Goal: Transaction & Acquisition: Purchase product/service

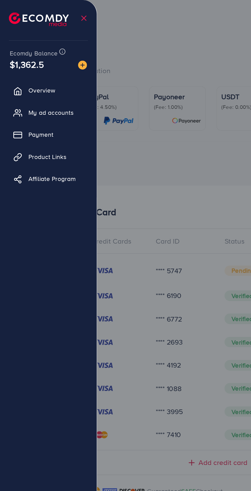
click at [14, 54] on link "Overview" at bounding box center [28, 52] width 48 height 10
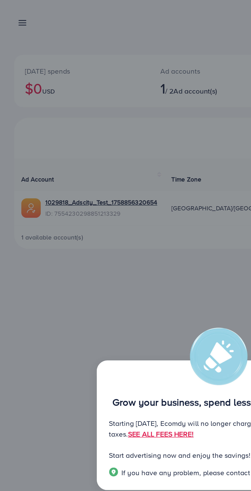
click at [90, 176] on div "Grow your business, spend less with Ecomdy 🎉 Starting September 29, 2025, Ecomd…" at bounding box center [125, 245] width 251 height 491
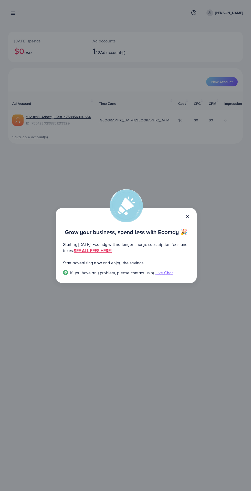
click at [188, 219] on icon at bounding box center [187, 217] width 4 height 4
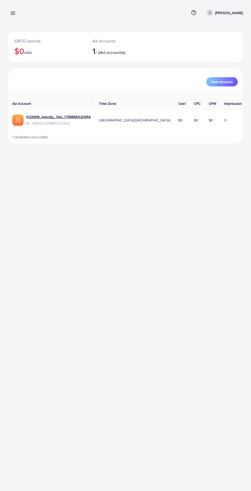
click at [224, 84] on span "New Account" at bounding box center [221, 82] width 21 height 4
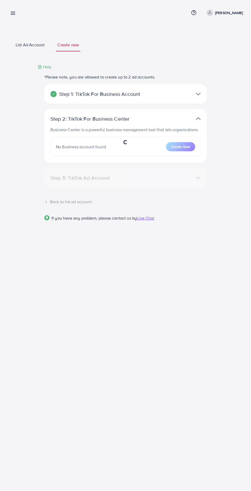
select select
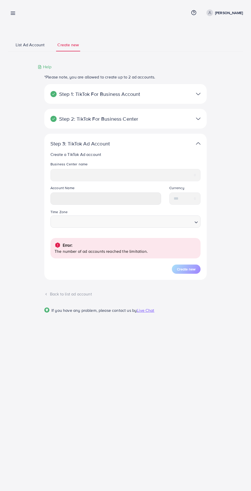
click at [198, 144] on img at bounding box center [198, 143] width 5 height 7
click at [192, 153] on p "Create a TikTok Ad account" at bounding box center [125, 154] width 150 height 6
click at [197, 155] on p "Create a TikTok Ad account" at bounding box center [125, 154] width 150 height 6
click at [196, 156] on p "Create a TikTok Ad account" at bounding box center [125, 154] width 150 height 6
click at [29, 46] on span "List Ad Account" at bounding box center [30, 45] width 29 height 6
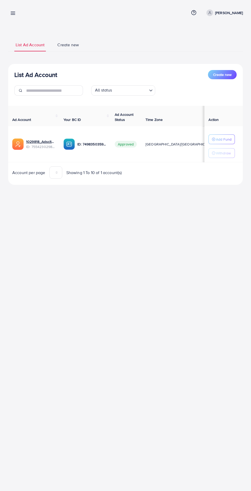
click at [13, 15] on line at bounding box center [13, 15] width 4 height 0
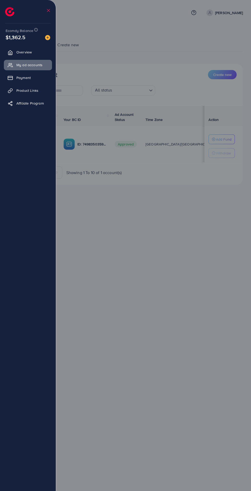
click at [17, 52] on link "Overview" at bounding box center [28, 52] width 48 height 10
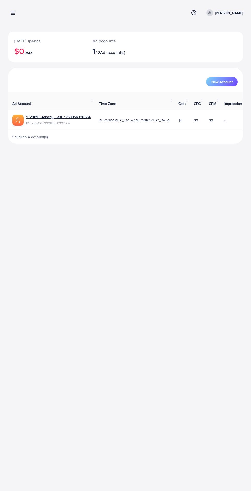
click at [218, 14] on p "[PERSON_NAME]" at bounding box center [229, 13] width 28 height 6
click at [135, 321] on div "Overview Help Center Contact Support Plans and Pricing Term and policy About Us…" at bounding box center [125, 245] width 251 height 491
click at [13, 12] on line at bounding box center [13, 12] width 4 height 0
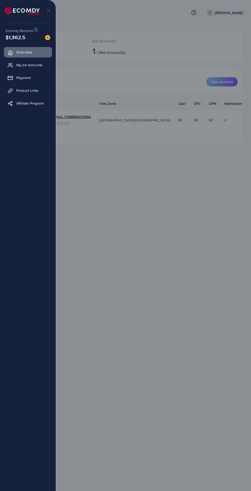
click at [10, 78] on icon at bounding box center [10, 77] width 5 height 5
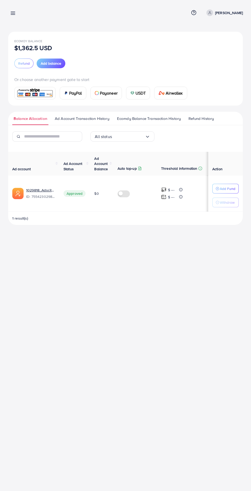
click at [144, 120] on span "Ecomdy Balance Transaction History" at bounding box center [149, 119] width 64 height 6
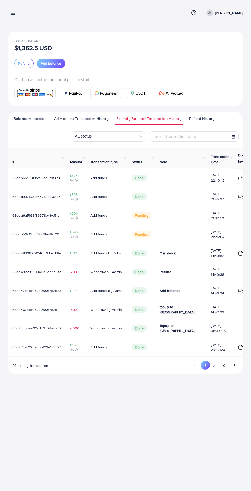
click at [205, 120] on span "Refund History" at bounding box center [201, 119] width 25 height 6
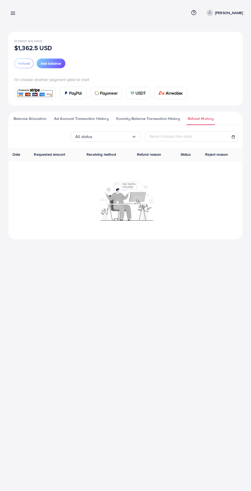
click at [138, 119] on span "Ecomdy Balance Transaction History" at bounding box center [148, 119] width 64 height 6
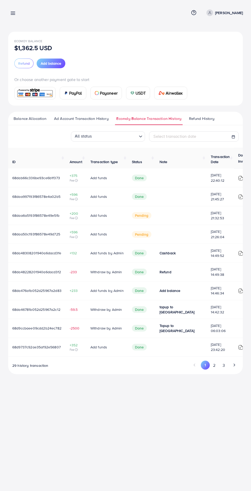
click at [18, 121] on span "Balance Allocation" at bounding box center [30, 119] width 33 height 6
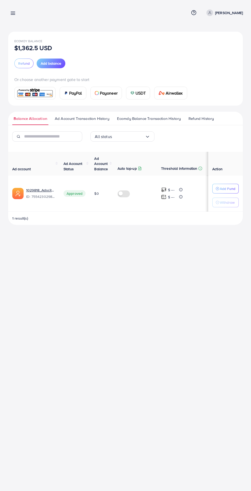
click at [74, 119] on span "Ad Account Transaction History" at bounding box center [82, 119] width 54 height 6
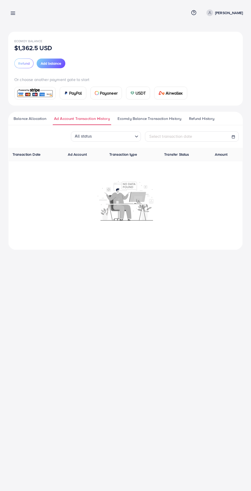
click at [121, 117] on span "Ecomdy Balance Transaction History" at bounding box center [149, 119] width 64 height 6
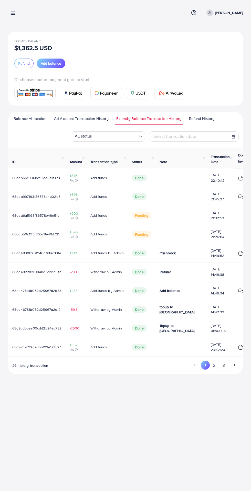
click at [234, 367] on icon "Go to next page" at bounding box center [234, 365] width 5 height 5
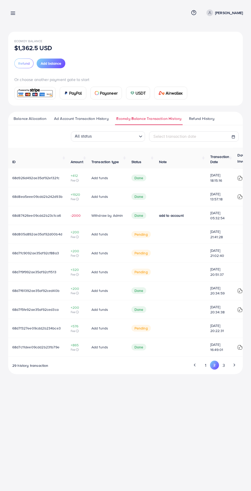
click at [235, 366] on icon "Go to next page" at bounding box center [234, 365] width 5 height 5
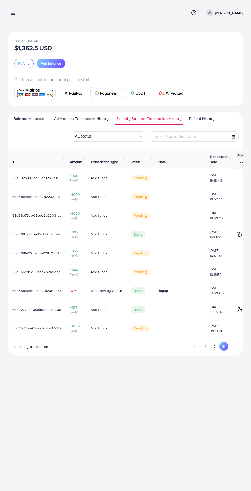
click at [35, 289] on span "68d558f5ee09cdd2b20d9d56" at bounding box center [36, 290] width 49 height 5
click at [219, 291] on span "25/09/2025, 21:00:05" at bounding box center [218, 291] width 19 height 10
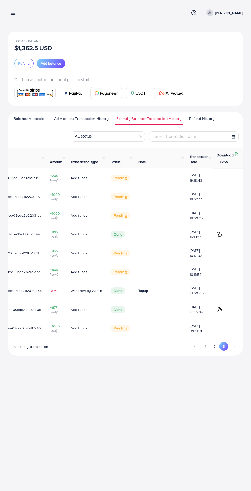
click at [197, 296] on span "25/09/2025, 21:00:05" at bounding box center [198, 291] width 19 height 10
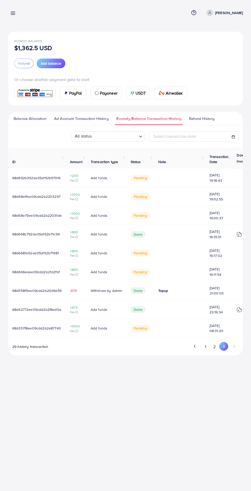
click at [214, 350] on button "2" at bounding box center [214, 346] width 9 height 9
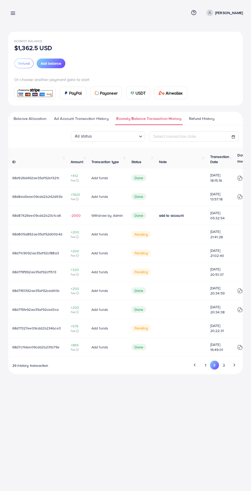
click at [205, 366] on button "1" at bounding box center [205, 365] width 9 height 9
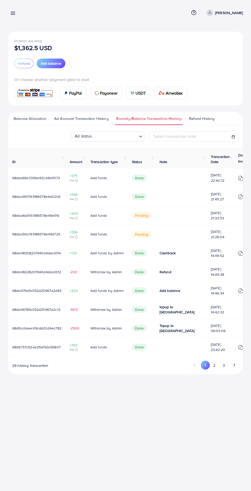
click at [234, 367] on icon "Go to next page" at bounding box center [234, 365] width 5 height 5
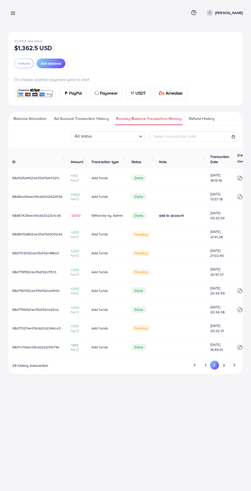
click at [234, 367] on polyline "Go to next page" at bounding box center [234, 365] width 1 height 2
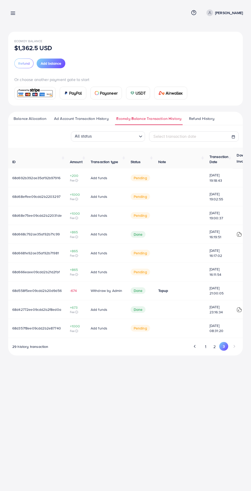
click at [215, 347] on button "2" at bounding box center [214, 346] width 9 height 9
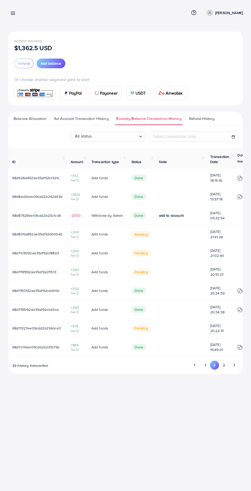
click at [194, 367] on icon "Go to previous page" at bounding box center [194, 365] width 5 height 5
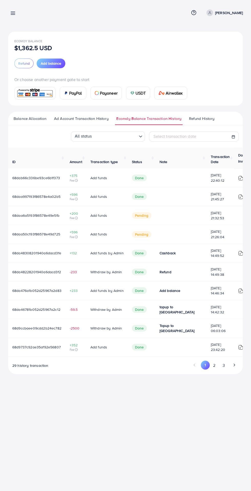
click at [177, 96] on span "Airwallex" at bounding box center [174, 93] width 17 height 6
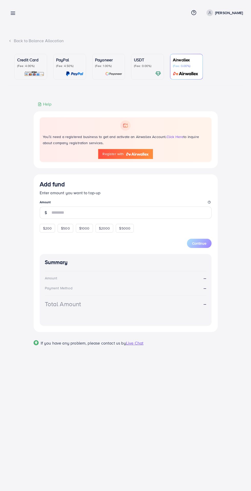
click at [137, 155] on img at bounding box center [137, 154] width 23 height 3
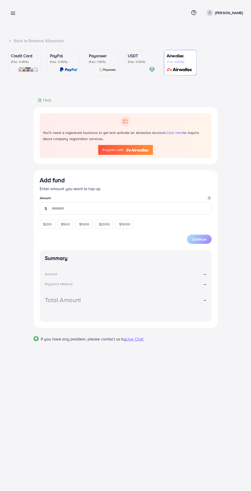
click at [136, 155] on link "Register with" at bounding box center [125, 150] width 54 height 10
click at [16, 490] on div "Add fund Help Center Contact Support Plans and Pricing Term and policy About Us…" at bounding box center [125, 245] width 251 height 491
click at [44, 226] on span "$200" at bounding box center [47, 224] width 9 height 5
type input "***"
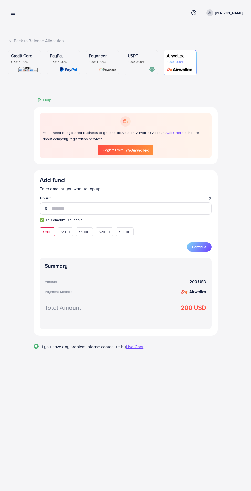
click at [205, 247] on span "Continue" at bounding box center [199, 247] width 14 height 5
